Goal: Transaction & Acquisition: Purchase product/service

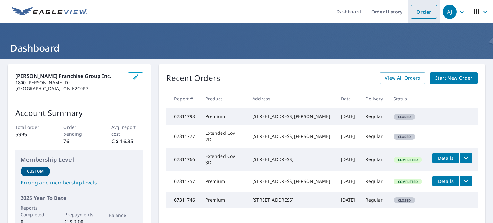
drag, startPoint x: 413, startPoint y: 11, endPoint x: 409, endPoint y: 12, distance: 4.2
click at [413, 11] on link "Order" at bounding box center [424, 11] width 26 height 13
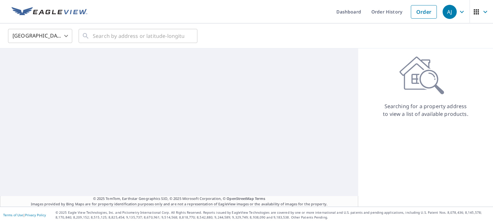
click at [32, 32] on body "[PERSON_NAME] [PERSON_NAME] Dashboard Order History Order AJ United States [GEO…" at bounding box center [246, 111] width 493 height 223
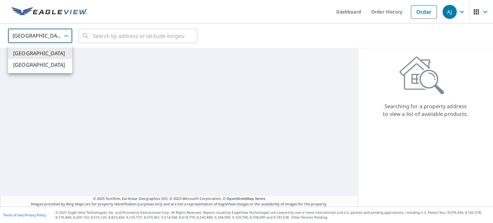
click at [31, 69] on li "[GEOGRAPHIC_DATA]" at bounding box center [40, 65] width 64 height 12
type input "CA"
click at [107, 39] on input "text" at bounding box center [138, 36] width 91 height 18
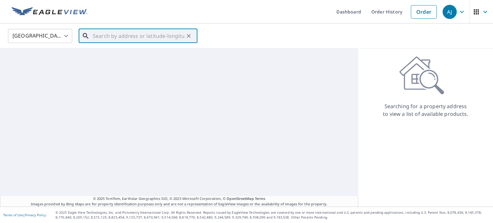
paste input "[STREET_ADDRESS]"
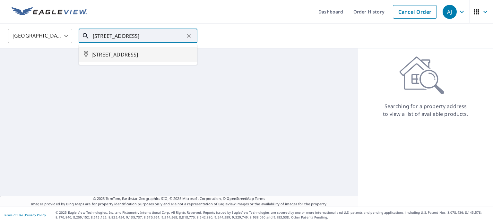
click at [97, 58] on span "[STREET_ADDRESS]" at bounding box center [141, 55] width 101 height 8
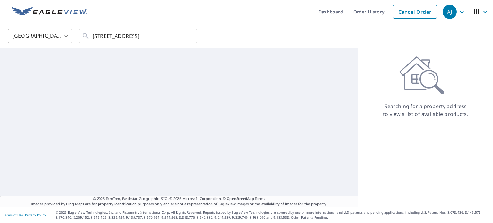
scroll to position [0, 0]
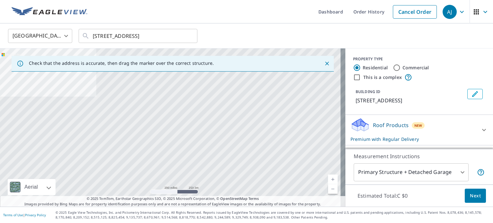
click at [147, 25] on div "[GEOGRAPHIC_DATA] CA ​ [STREET_ADDRESS] ​" at bounding box center [246, 35] width 493 height 25
click at [140, 35] on input "[STREET_ADDRESS]" at bounding box center [138, 36] width 91 height 18
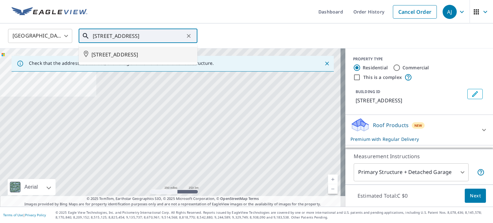
click at [135, 58] on span "[STREET_ADDRESS]" at bounding box center [141, 55] width 101 height 8
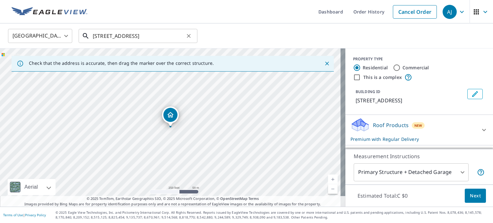
click at [97, 33] on input "[STREET_ADDRESS]" at bounding box center [138, 36] width 91 height 18
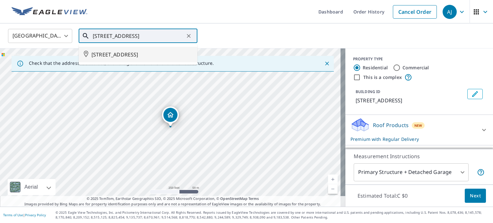
click at [97, 33] on input "[STREET_ADDRESS]" at bounding box center [138, 36] width 91 height 18
paste input "[STREET_ADDRESS]"
click at [101, 53] on span "[STREET_ADDRESS]" at bounding box center [141, 55] width 101 height 8
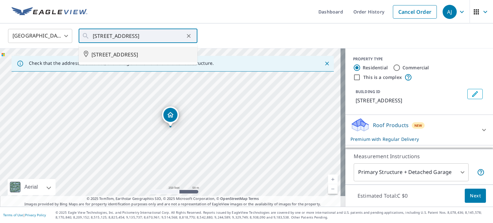
scroll to position [0, 0]
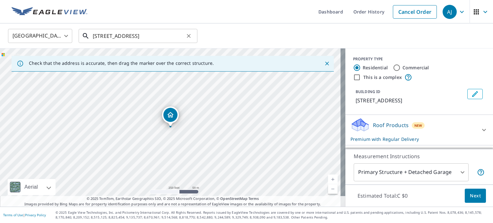
click at [107, 33] on input "[STREET_ADDRESS]" at bounding box center [138, 36] width 91 height 18
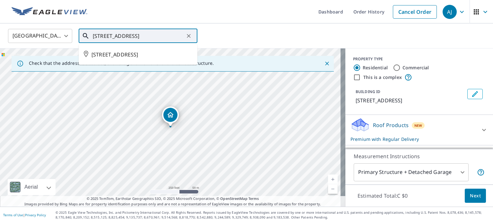
click at [107, 33] on input "[STREET_ADDRESS]" at bounding box center [138, 36] width 91 height 18
paste input "[STREET_ADDRESS]"
click at [121, 37] on input "[STREET_ADDRESS]" at bounding box center [138, 36] width 91 height 18
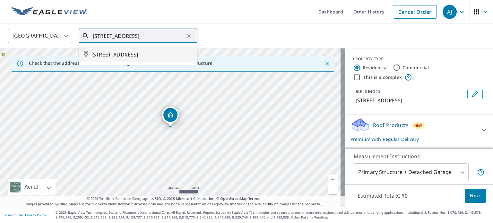
click at [121, 37] on input "[STREET_ADDRESS]" at bounding box center [138, 36] width 91 height 18
type input "[STREET_ADDRESS]"
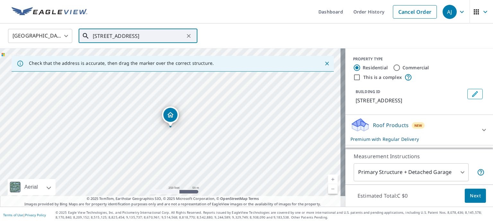
scroll to position [0, 0]
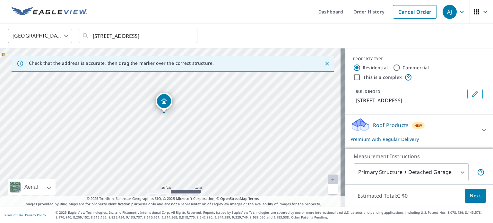
click at [473, 199] on span "Next" at bounding box center [475, 196] width 11 height 8
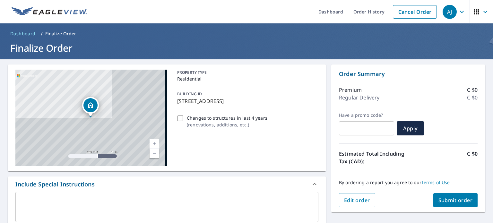
scroll to position [32, 0]
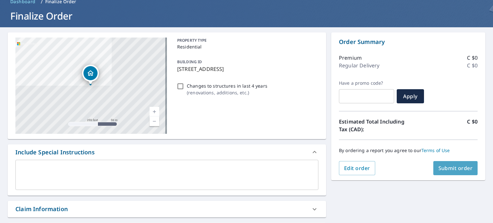
click at [448, 167] on span "Submit order" at bounding box center [455, 168] width 34 height 7
checkbox input "true"
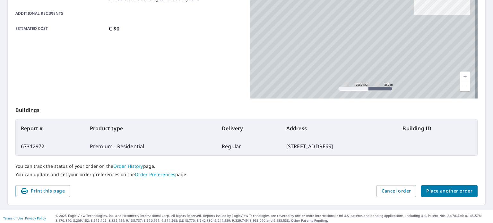
scroll to position [154, 0]
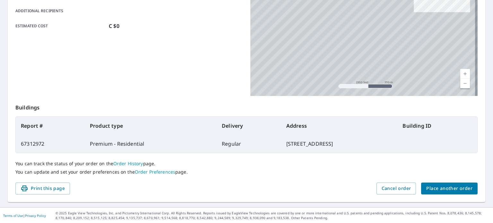
click at [453, 187] on span "Place another order" at bounding box center [449, 188] width 46 height 8
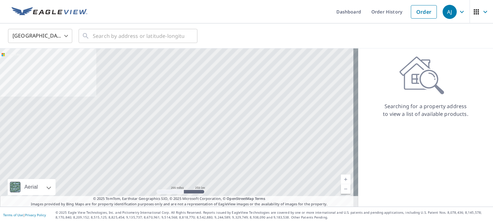
click at [35, 36] on body "[PERSON_NAME] [PERSON_NAME] Dashboard Order History Order AJ United States US ​…" at bounding box center [246, 111] width 493 height 223
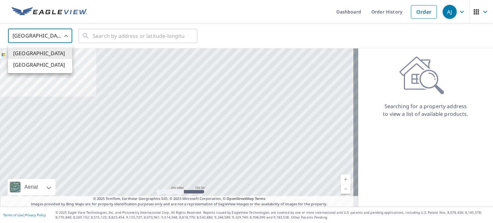
click at [31, 69] on li "[GEOGRAPHIC_DATA]" at bounding box center [40, 65] width 64 height 12
type input "CA"
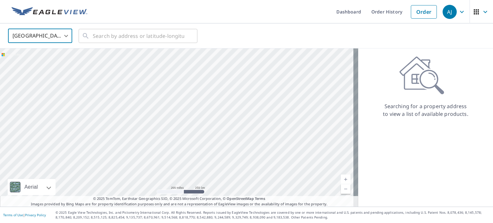
click at [91, 45] on div "Canada CA ​ ​" at bounding box center [246, 35] width 493 height 25
click at [94, 41] on input "text" at bounding box center [138, 36] width 91 height 18
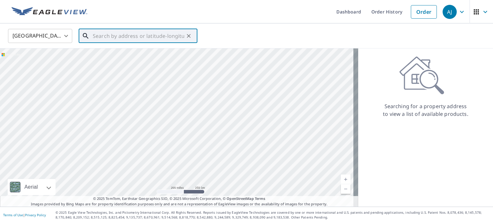
paste input "[STREET_ADDRESS]"
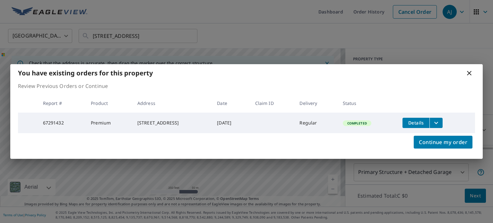
click at [440, 122] on icon "filesDropdownBtn-67291432" at bounding box center [436, 123] width 8 height 8
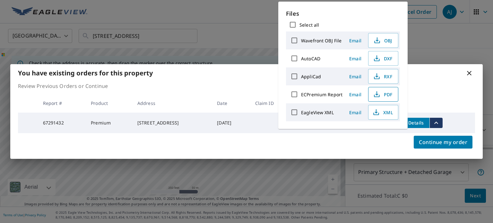
click at [388, 95] on span "PDF" at bounding box center [382, 94] width 21 height 8
click at [433, 91] on div "Review Previous Orders or Continue Report # Product Address Date Claim ID Deliv…" at bounding box center [246, 107] width 472 height 51
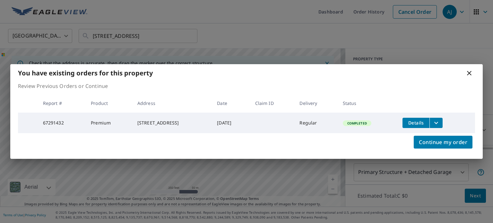
click at [471, 72] on icon at bounding box center [469, 73] width 8 height 8
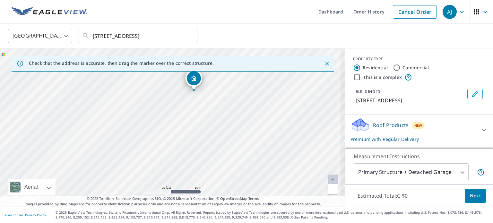
drag, startPoint x: 218, startPoint y: 115, endPoint x: 223, endPoint y: 96, distance: 19.9
click at [223, 96] on div "[STREET_ADDRESS]" at bounding box center [172, 127] width 345 height 158
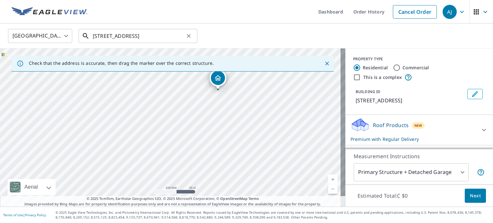
click at [165, 31] on input "[STREET_ADDRESS]" at bounding box center [138, 36] width 91 height 18
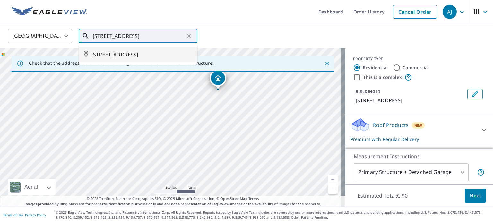
click at [161, 58] on span "[STREET_ADDRESS]" at bounding box center [141, 55] width 101 height 8
type input "[STREET_ADDRESS]"
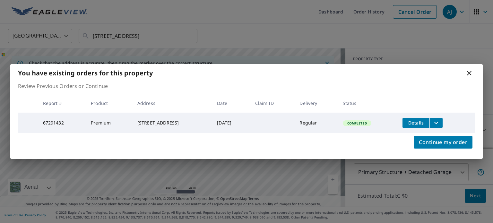
click at [470, 70] on icon at bounding box center [469, 73] width 8 height 8
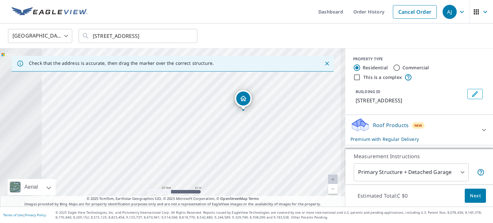
drag, startPoint x: 201, startPoint y: 138, endPoint x: 277, endPoint y: 123, distance: 77.3
click at [276, 136] on div "[STREET_ADDRESS]" at bounding box center [172, 127] width 345 height 158
